Goal: Find contact information: Obtain details needed to contact an individual or organization

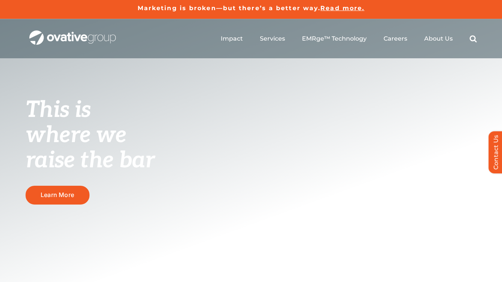
click at [443, 44] on ul "Impact Expert Insights Case Studies Awards & Press Services Media Measurement C…" at bounding box center [349, 39] width 256 height 24
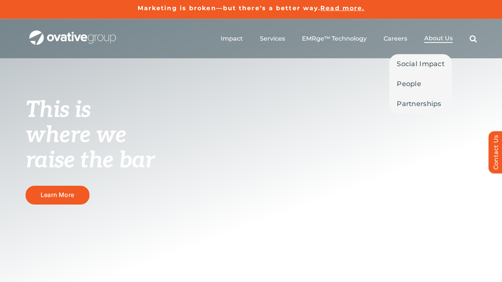
click at [438, 42] on link "About Us" at bounding box center [438, 39] width 29 height 8
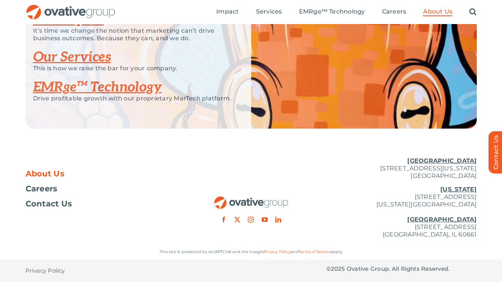
scroll to position [1651, 0]
click at [414, 225] on p "New York 254 Canal Street, Suite 5000 New York, NY 10013 Chicago 224 North Desp…" at bounding box center [401, 212] width 150 height 53
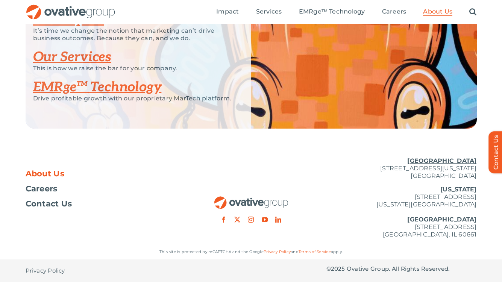
click at [467, 222] on u "[GEOGRAPHIC_DATA]" at bounding box center [441, 219] width 69 height 7
click at [460, 221] on u "[GEOGRAPHIC_DATA]" at bounding box center [441, 219] width 69 height 7
click at [445, 230] on p "[US_STATE][GEOGRAPHIC_DATA][STREET_ADDRESS][US_STATE] [GEOGRAPHIC_DATA] [STREET…" at bounding box center [401, 212] width 150 height 53
click at [445, 230] on p "New York 254 Canal Street, Suite 5000 New York, NY 10013 Chicago 224 North Desp…" at bounding box center [401, 212] width 150 height 53
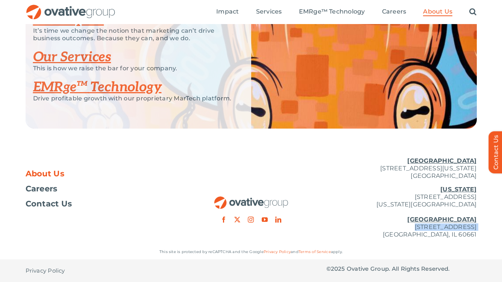
copy p "[STREET_ADDRESS]"
